Goal: Communication & Community: Answer question/provide support

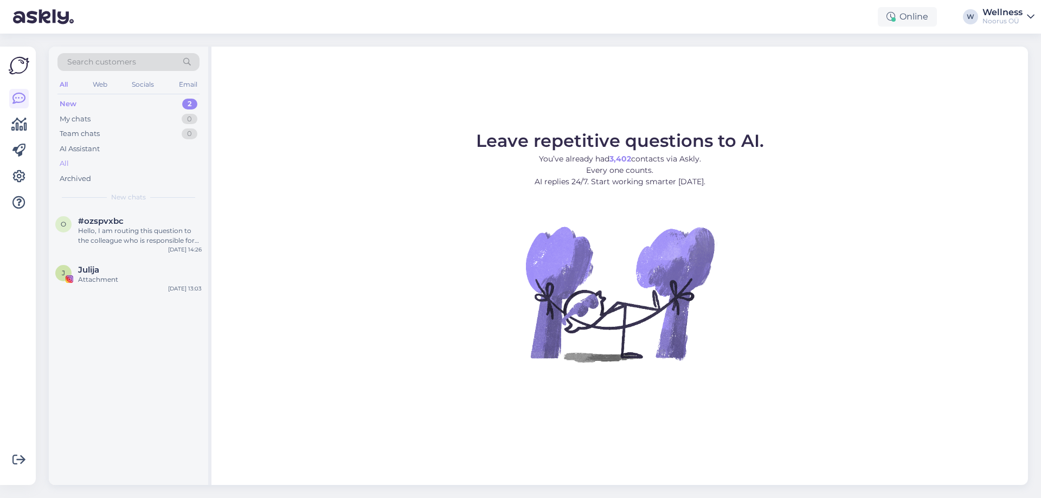
click at [79, 157] on div "All" at bounding box center [128, 163] width 142 height 15
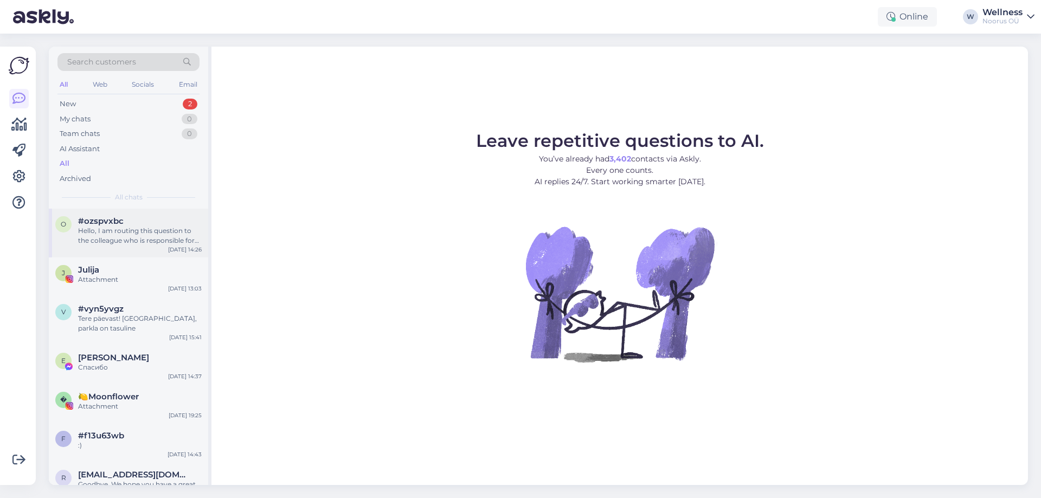
click at [138, 220] on div "#ozspvxbc" at bounding box center [140, 221] width 124 height 10
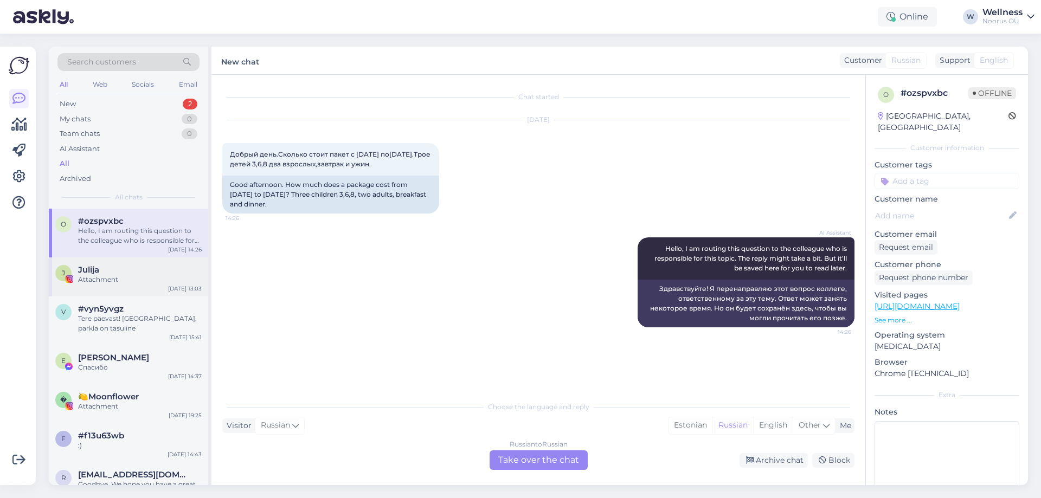
click at [98, 283] on div "Attachment" at bounding box center [140, 280] width 124 height 10
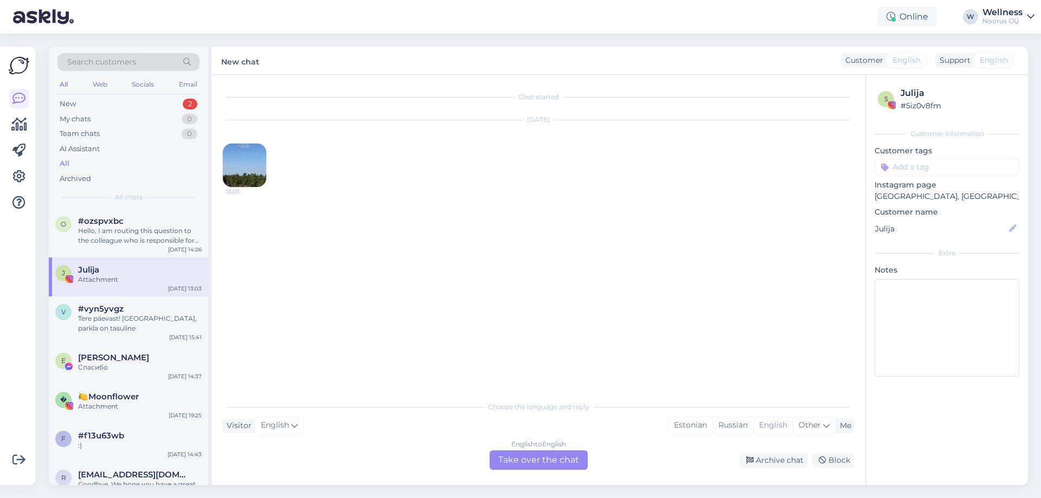
click at [246, 167] on img at bounding box center [244, 165] width 43 height 43
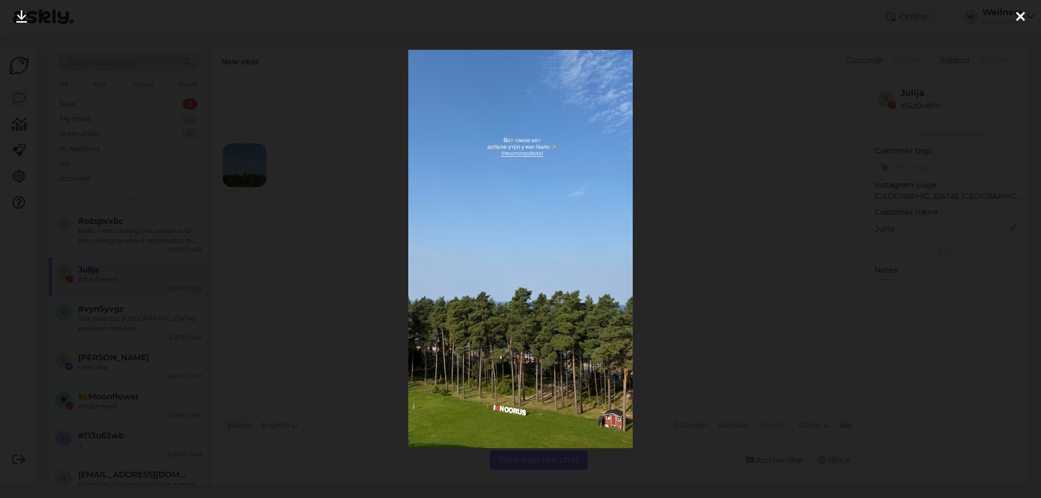
click at [1022, 22] on icon at bounding box center [1020, 17] width 9 height 14
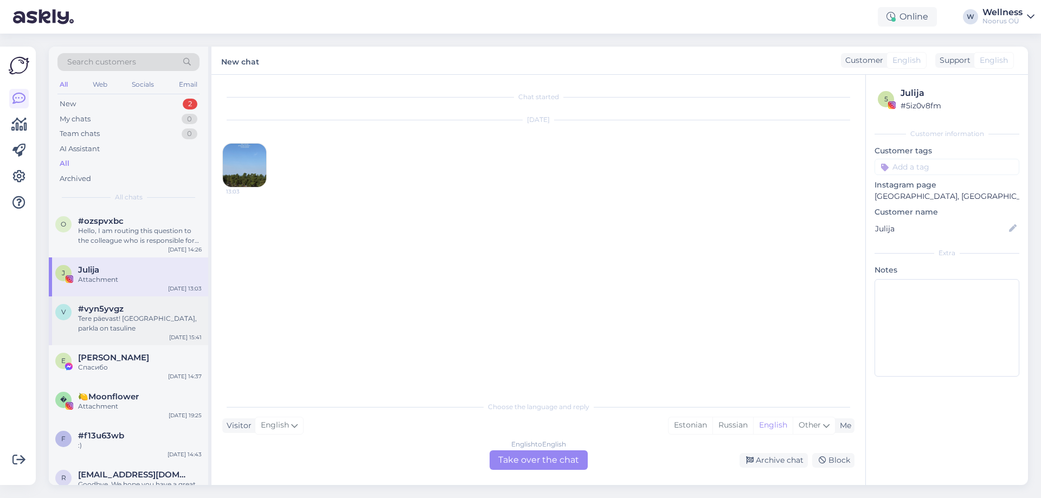
click at [138, 308] on div "#vyn5yvgz" at bounding box center [140, 309] width 124 height 10
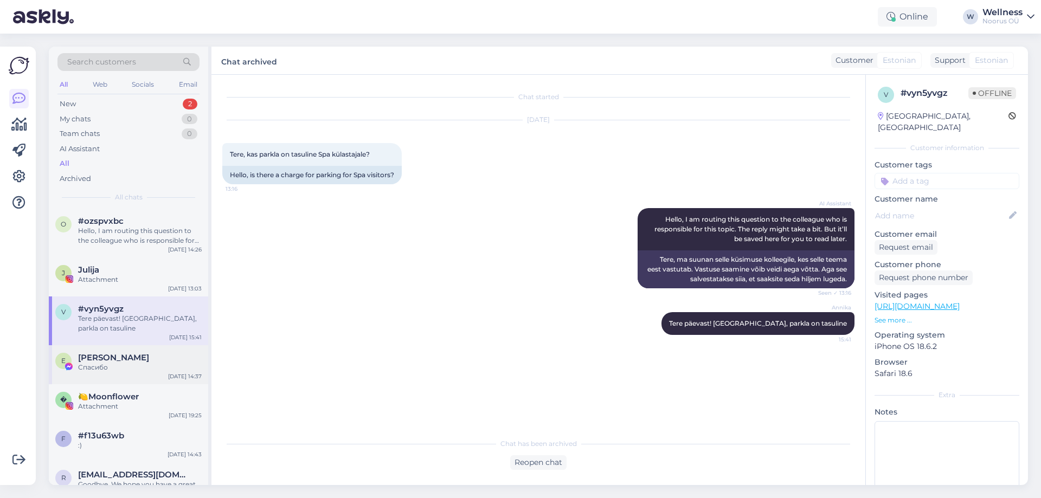
click at [107, 363] on div "Спасибо" at bounding box center [140, 368] width 124 height 10
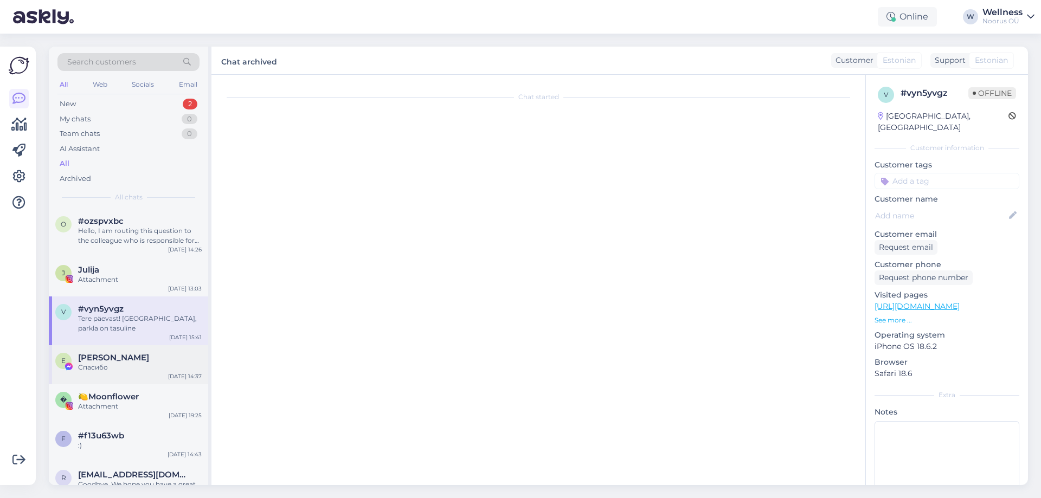
scroll to position [292, 0]
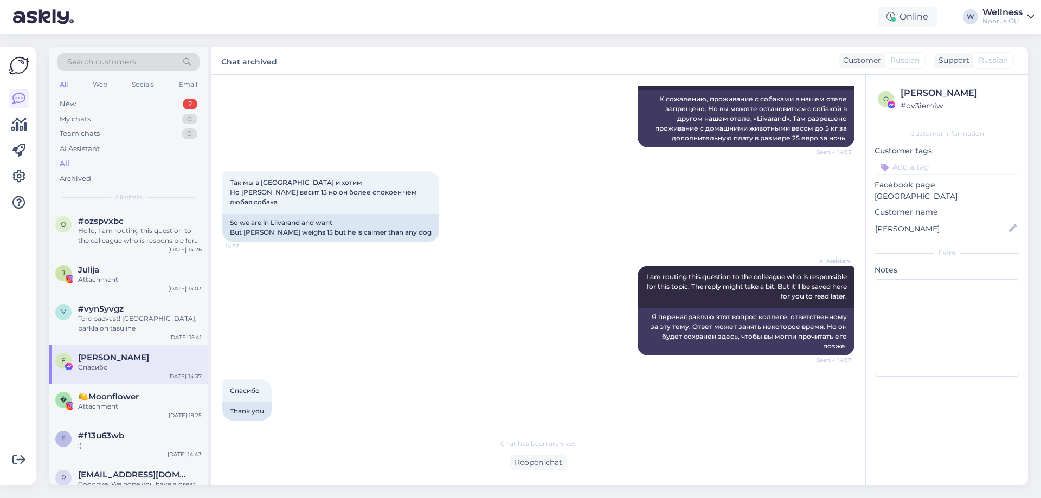
click at [365, 137] on div "AI Assistant Sorry, dogs can't stay in our hotel. But you can stay with your do…" at bounding box center [538, 98] width 632 height 124
click at [144, 384] on div "� 🍋Moonflower Attachment [DATE] 19:25" at bounding box center [128, 403] width 159 height 39
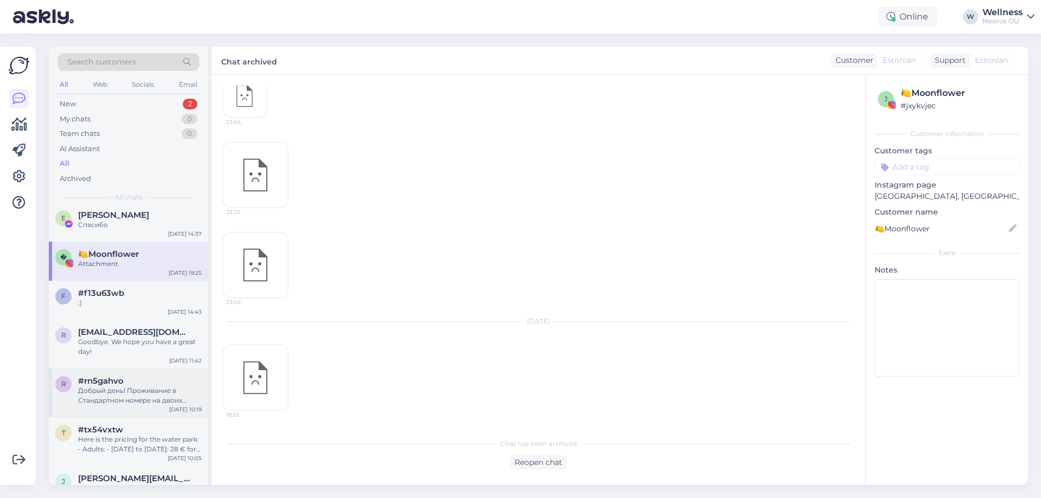
scroll to position [145, 0]
click at [127, 296] on div ":)" at bounding box center [140, 301] width 124 height 10
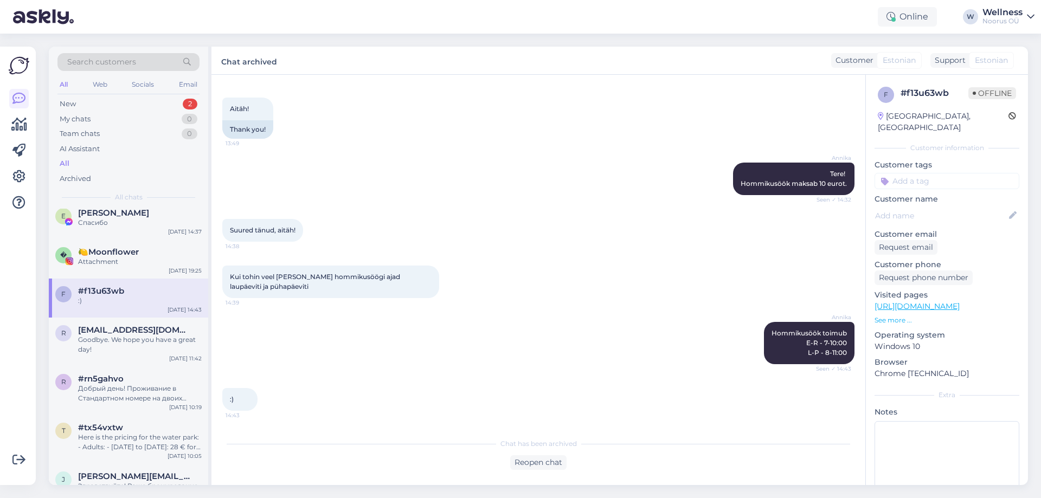
scroll to position [273, 0]
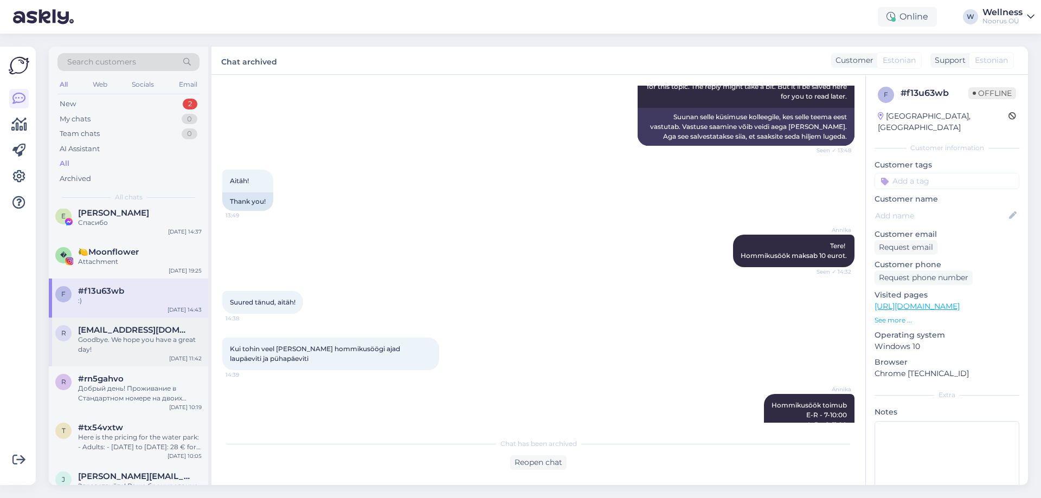
click at [119, 335] on div "Goodbye. We hope you have a great day!" at bounding box center [140, 345] width 124 height 20
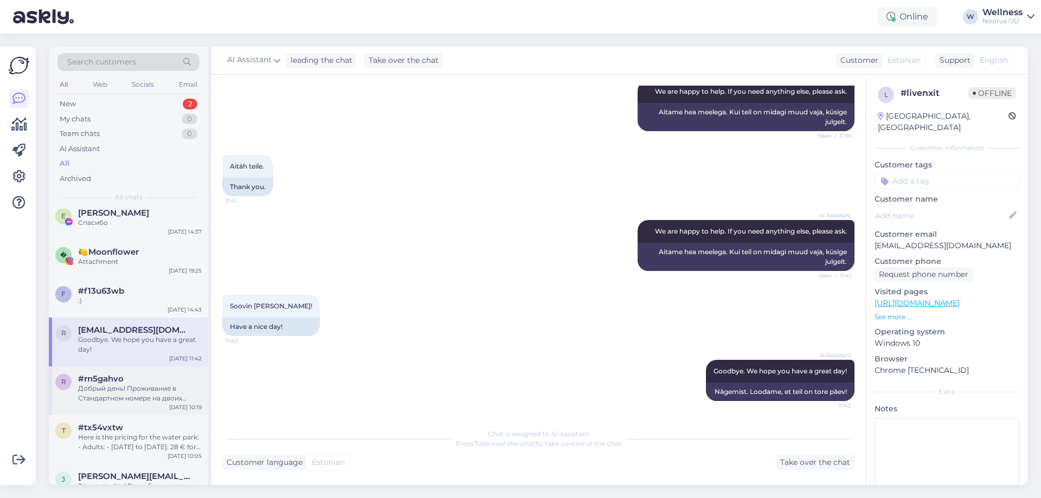
click at [159, 374] on div "#rn5gahvo" at bounding box center [140, 379] width 124 height 10
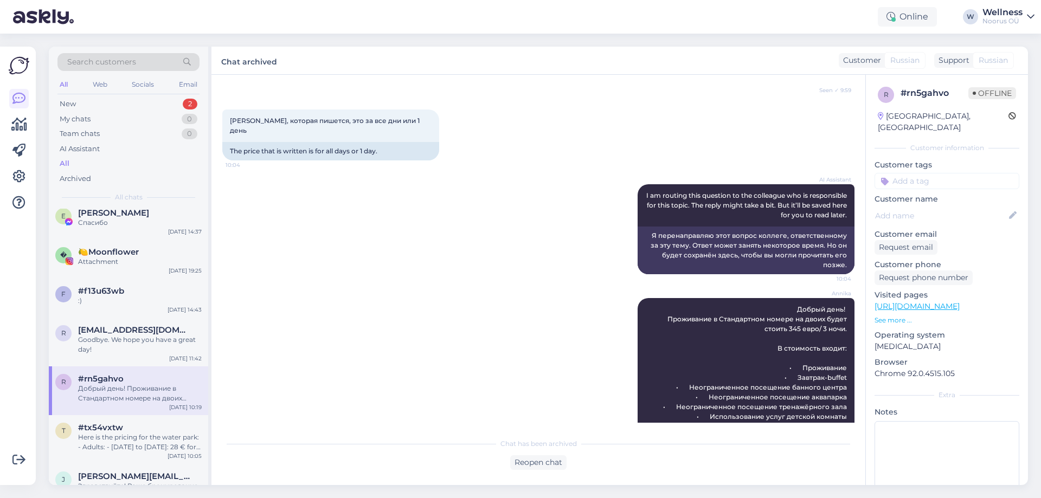
scroll to position [9, 0]
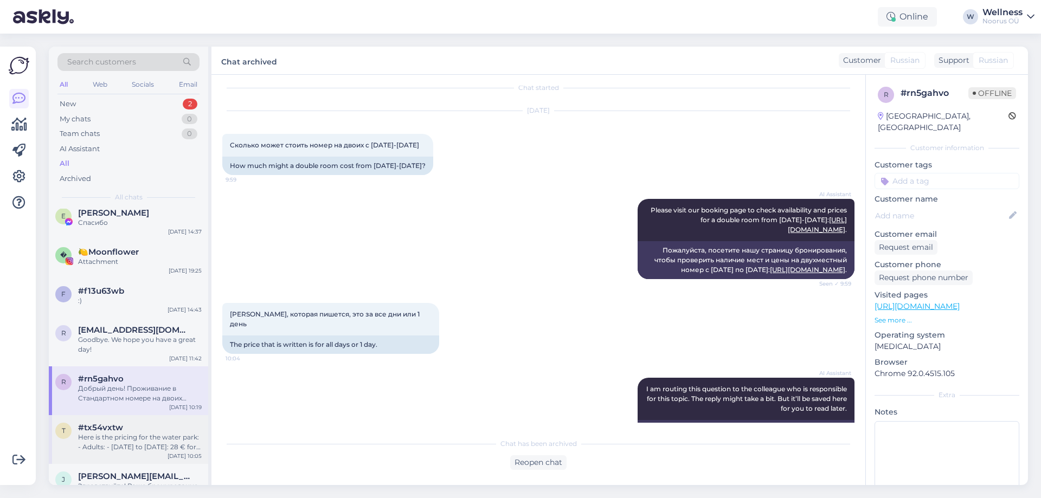
click at [93, 432] on div "Here is the pricing for the water park: - Adults: - [DATE] to [DATE]: 28 € for …" at bounding box center [140, 442] width 124 height 20
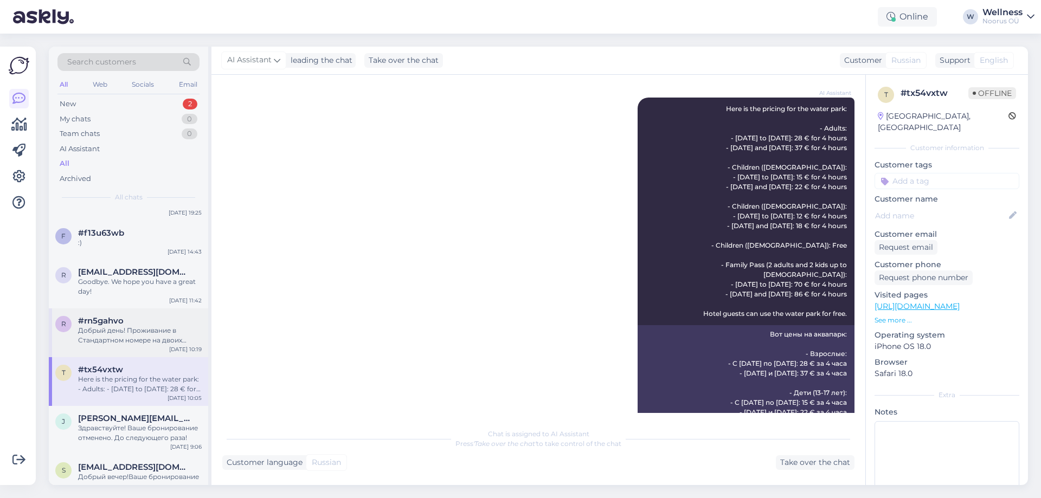
scroll to position [289, 0]
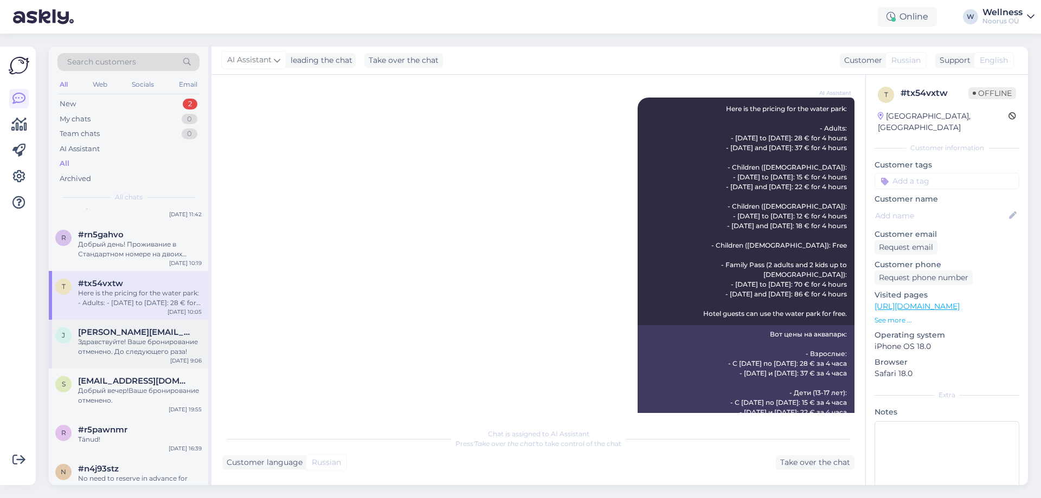
click at [143, 353] on div "[PERSON_NAME] [PERSON_NAME][EMAIL_ADDRESS][DOMAIN_NAME] Здравствуйте! Ваше брон…" at bounding box center [128, 344] width 159 height 49
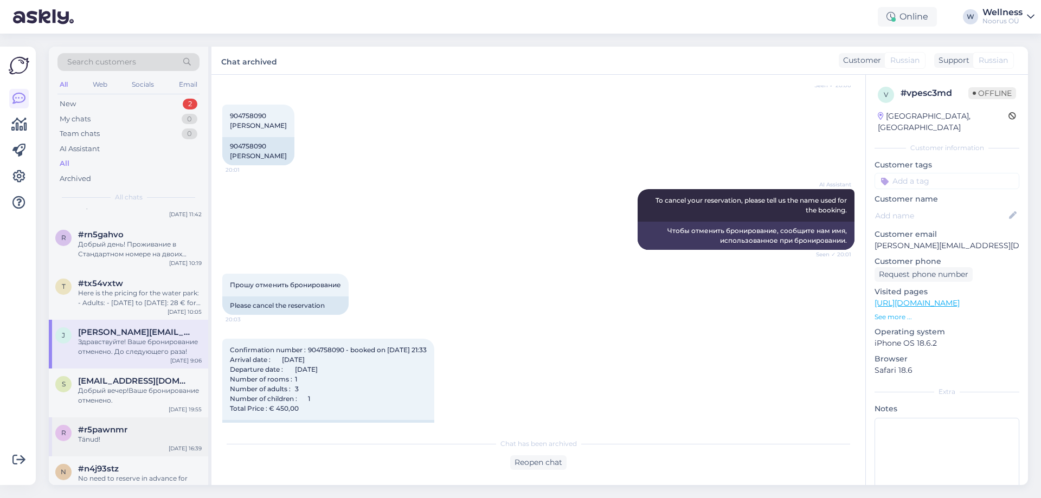
scroll to position [361, 0]
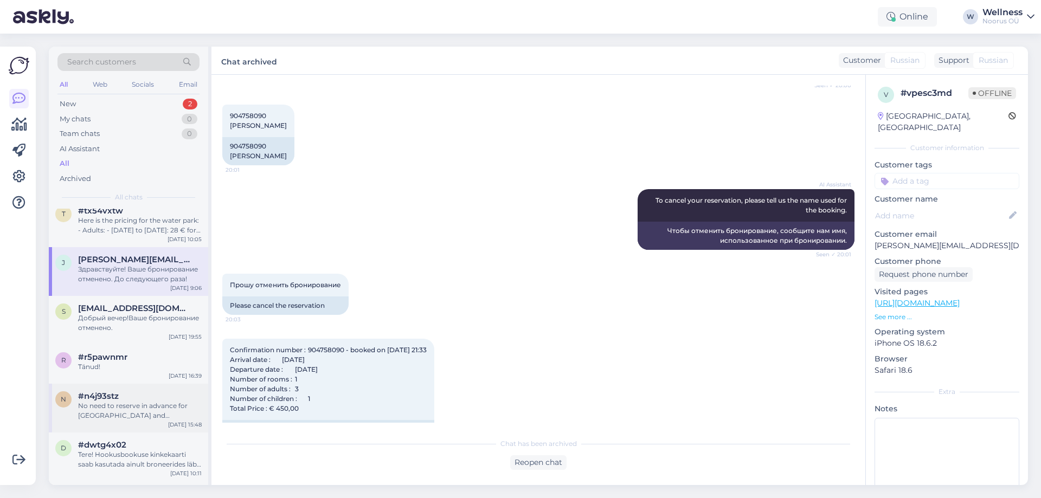
click at [139, 409] on div "No need to reserve in advance for [GEOGRAPHIC_DATA] and [GEOGRAPHIC_DATA]. Just…" at bounding box center [140, 411] width 124 height 20
